Goal: Check status: Check status

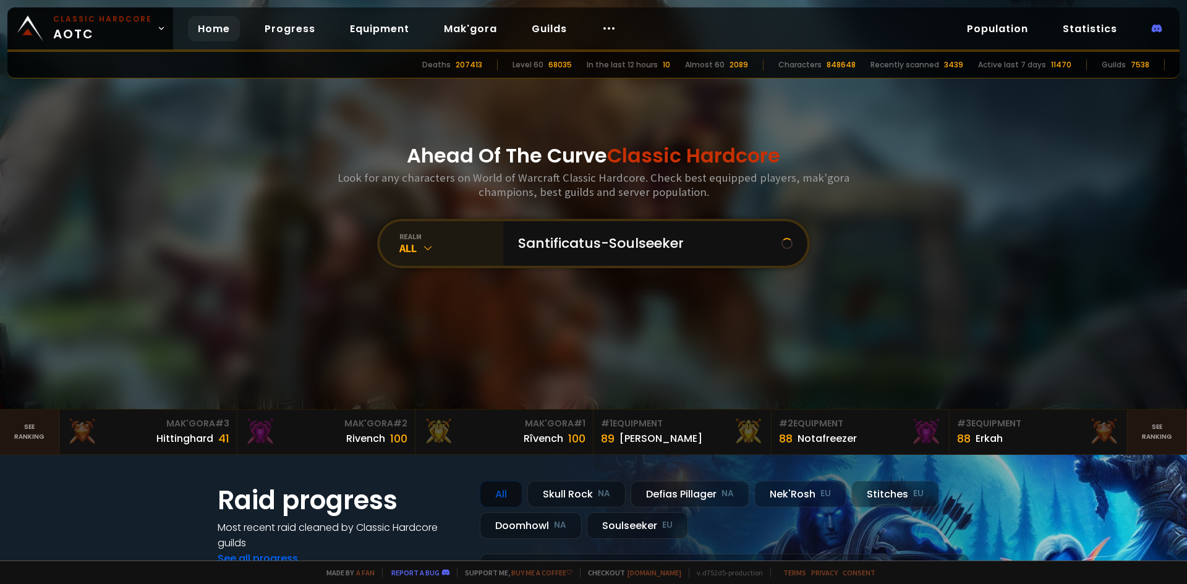
type input "Santificatus-Soulseeker"
click at [449, 243] on div "All" at bounding box center [451, 248] width 104 height 14
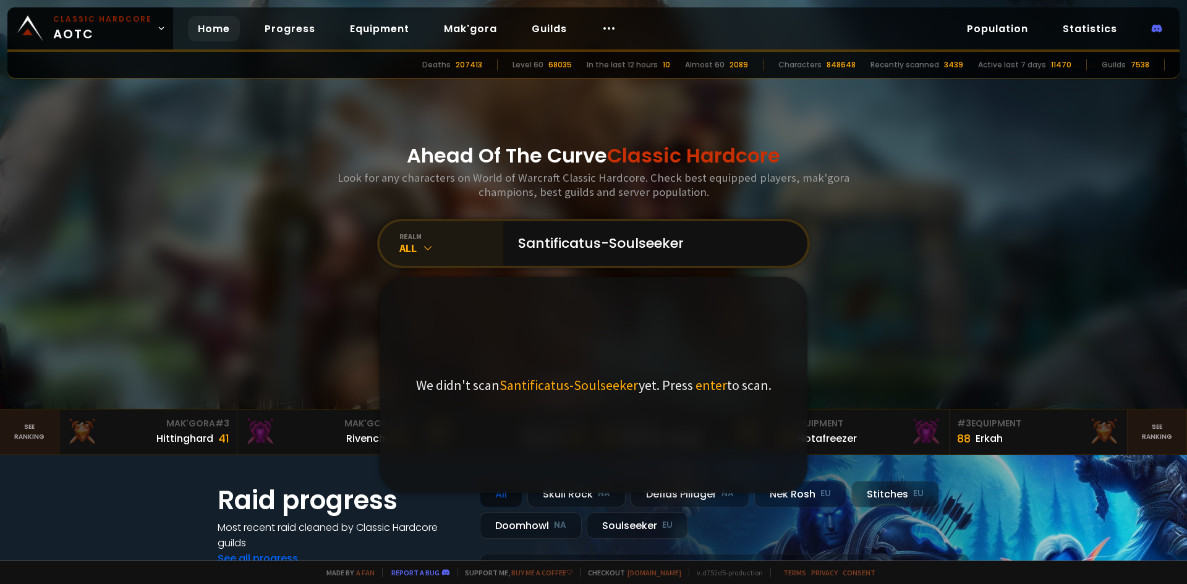
click at [421, 247] on icon at bounding box center [427, 248] width 12 height 12
drag, startPoint x: 411, startPoint y: 224, endPoint x: 412, endPoint y: 234, distance: 9.9
click at [411, 229] on div "realm All" at bounding box center [441, 243] width 124 height 44
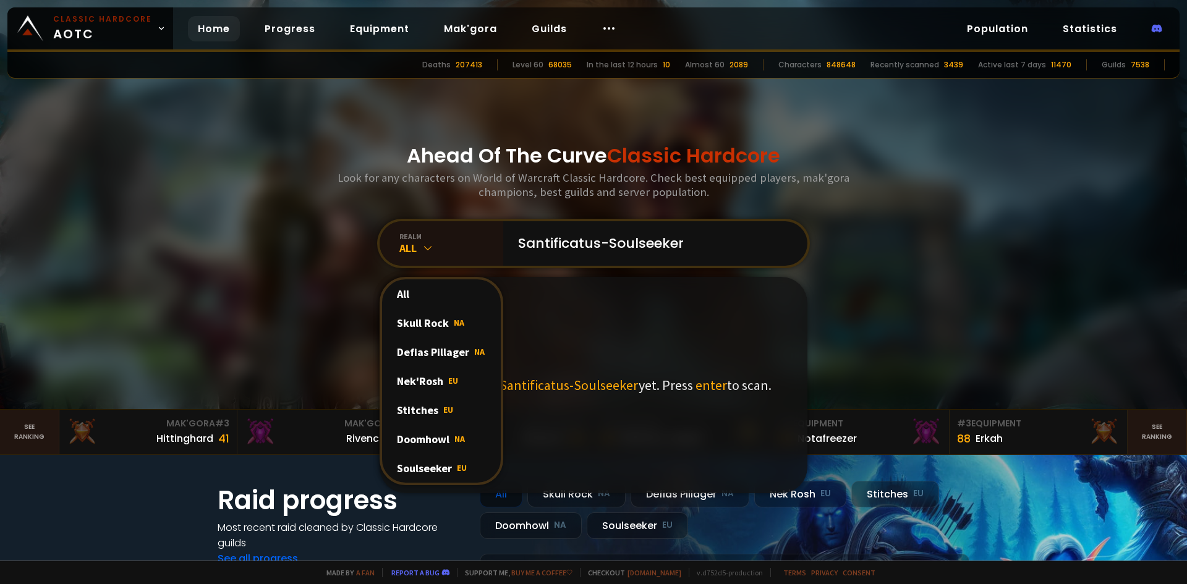
click at [428, 471] on div "Soulseeker EU" at bounding box center [441, 468] width 119 height 29
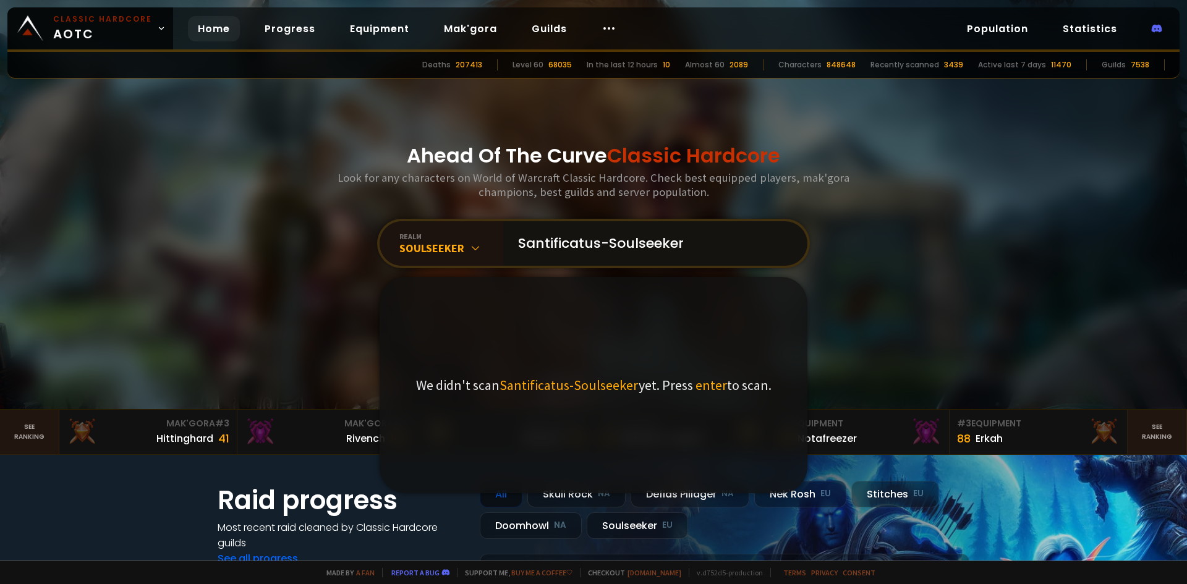
click at [746, 243] on input "Santificatus-Soulseeker" at bounding box center [651, 243] width 282 height 44
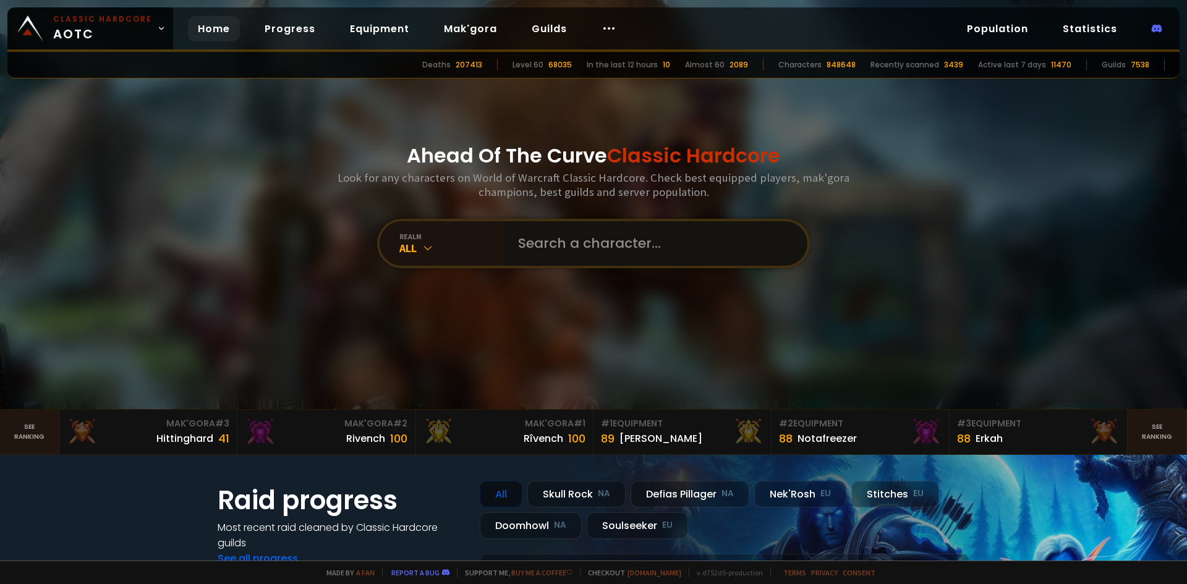
click at [524, 242] on input "text" at bounding box center [651, 243] width 282 height 44
paste input "Sânyára-Soulseeker"
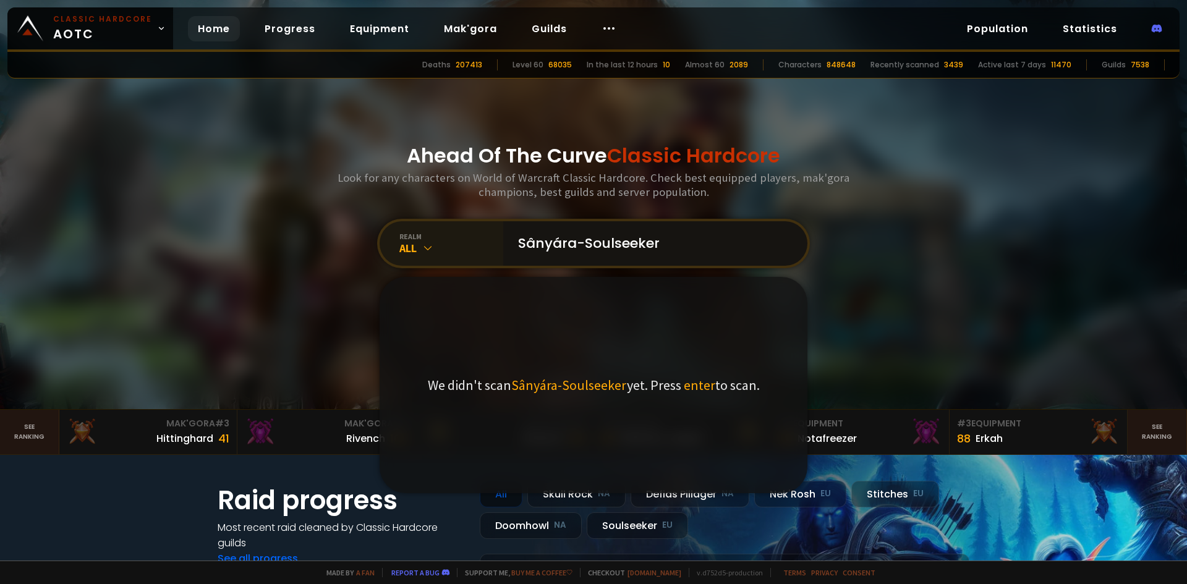
type input "Sânyára-Soulseeker"
click at [428, 245] on icon at bounding box center [427, 248] width 12 height 12
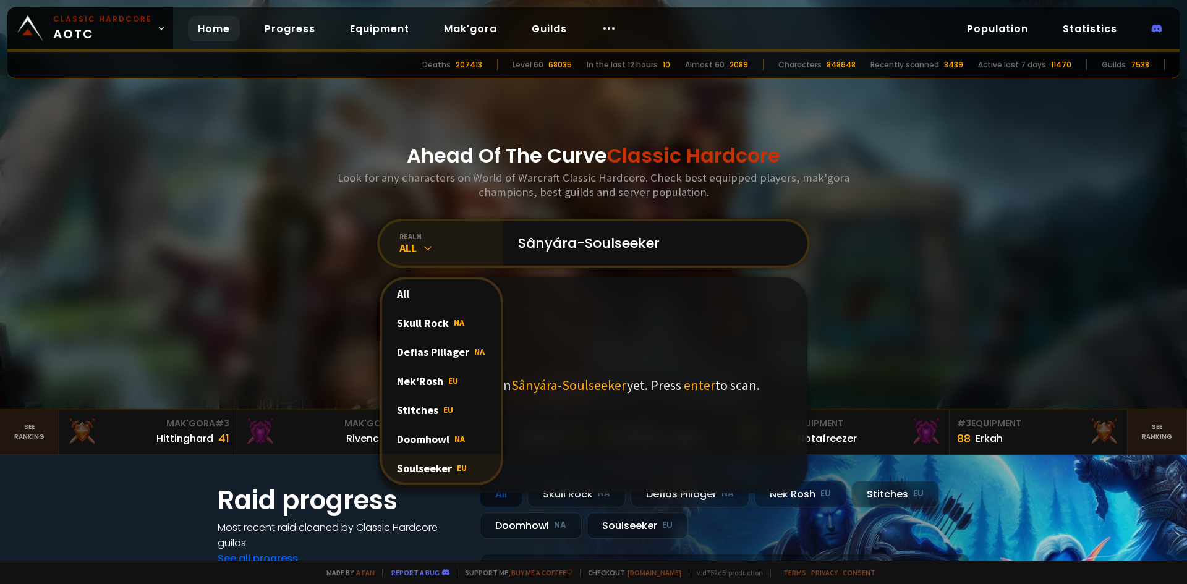
click at [440, 467] on div "Soulseeker EU" at bounding box center [441, 468] width 119 height 29
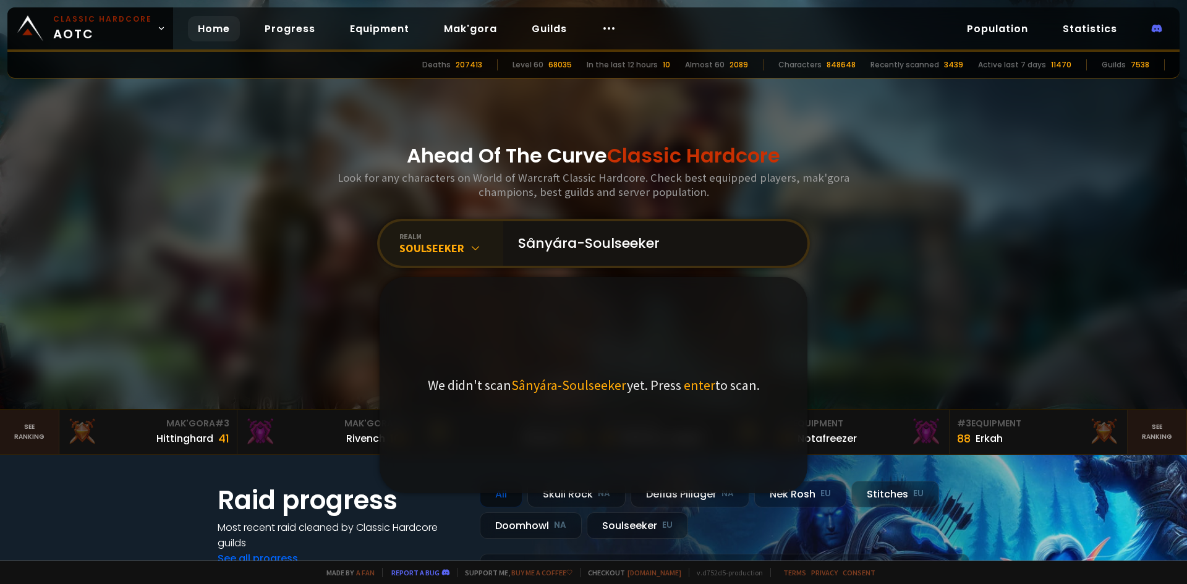
click at [675, 250] on input "Sânyára-Soulseeker" at bounding box center [651, 243] width 282 height 44
